Goal: Task Accomplishment & Management: Manage account settings

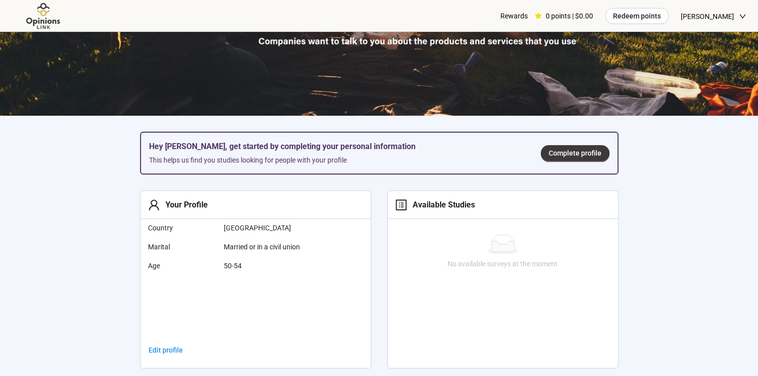
scroll to position [249, 0]
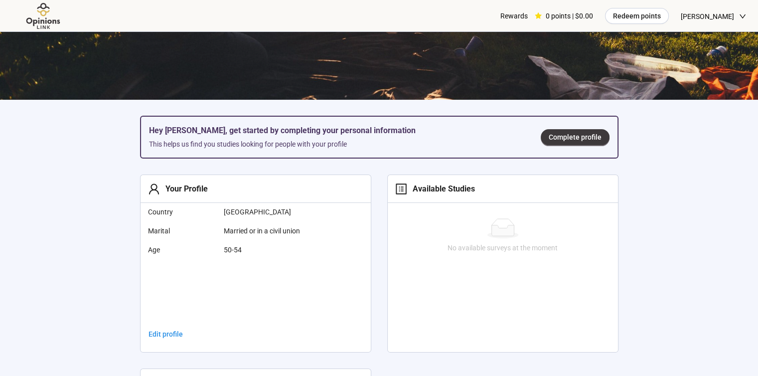
click at [162, 328] on span "Edit profile" at bounding box center [165, 333] width 34 height 11
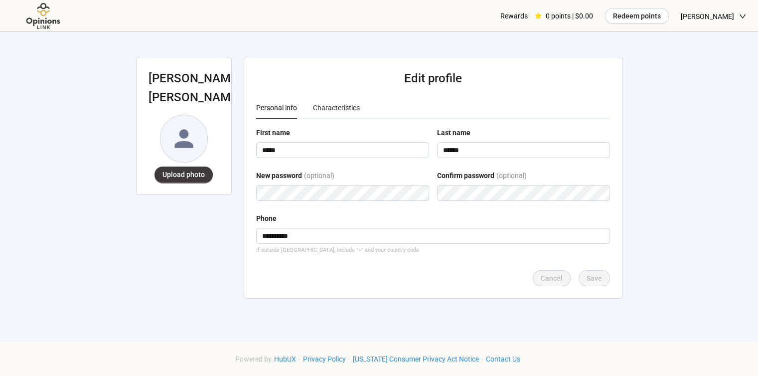
click at [528, 9] on div "Rewards" at bounding box center [513, 16] width 27 height 32
click at [716, 13] on span "[PERSON_NAME]" at bounding box center [707, 16] width 53 height 32
click at [720, 86] on span "Log out" at bounding box center [729, 85] width 35 height 11
